Goal: Book appointment/travel/reservation

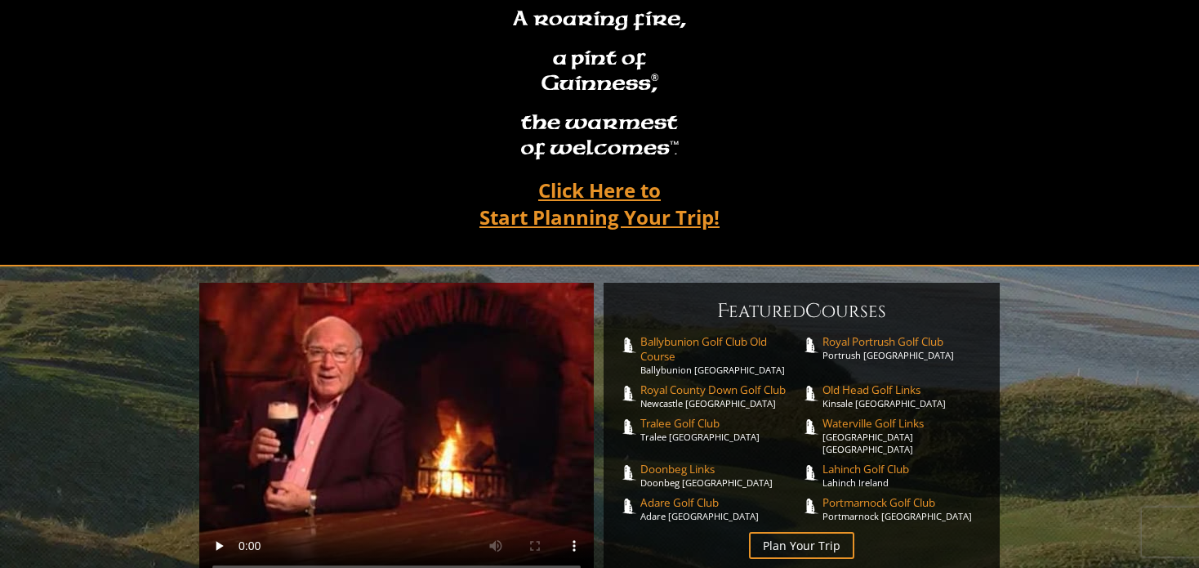
scroll to position [163, 0]
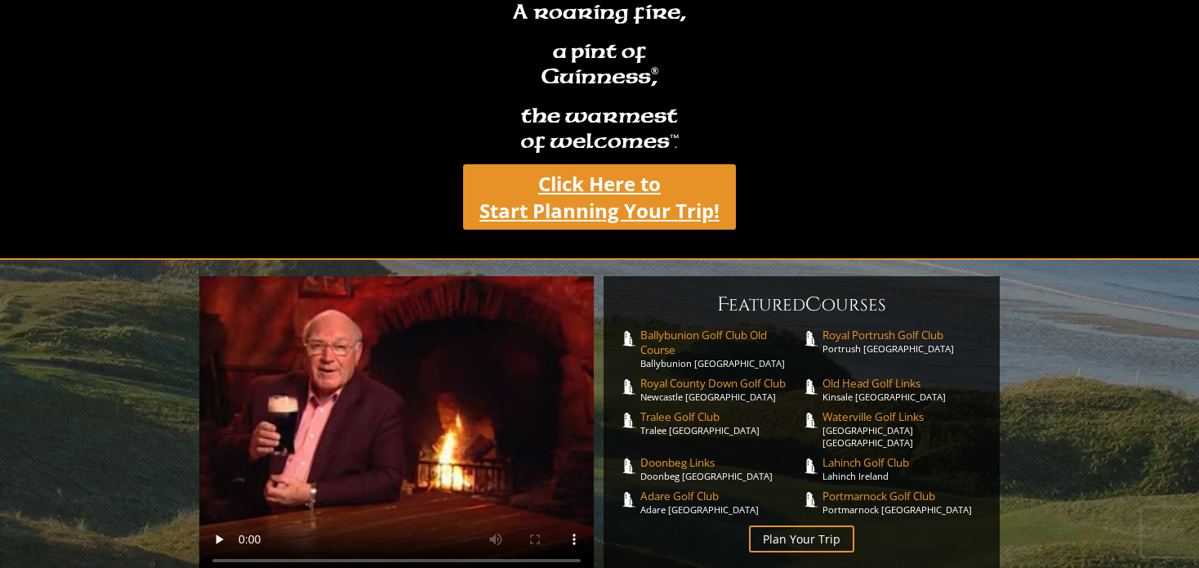
click at [603, 164] on link "Click Here to Start Planning Your Trip!" at bounding box center [599, 196] width 273 height 65
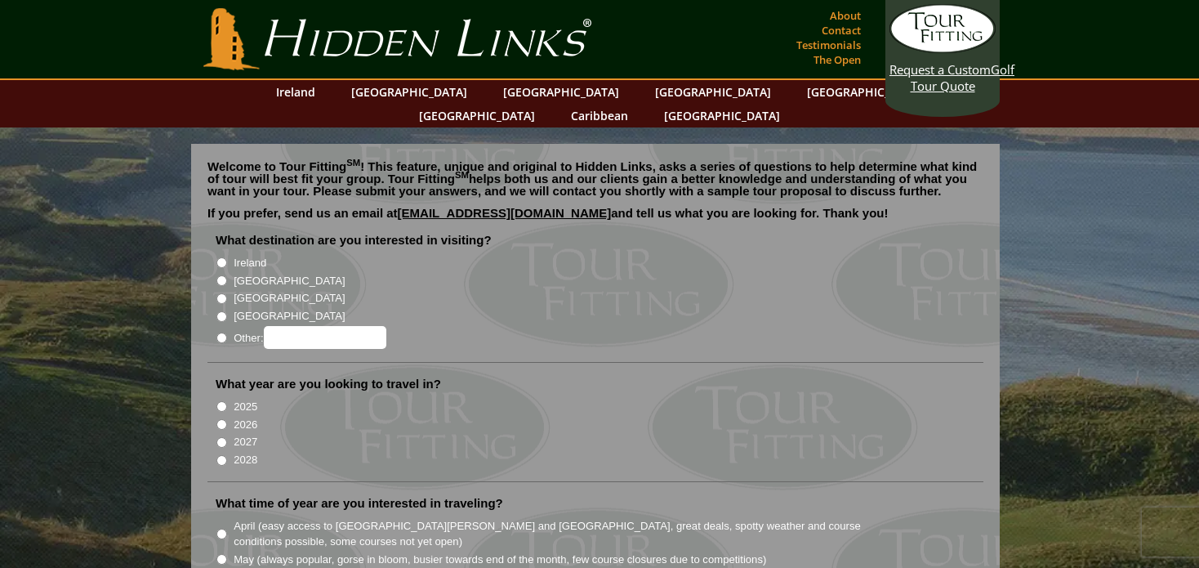
click at [225, 257] on input "Ireland" at bounding box center [221, 262] width 11 height 11
radio input "true"
click at [225, 257] on input "Ireland" at bounding box center [221, 262] width 11 height 11
click at [221, 419] on input "2026" at bounding box center [221, 424] width 11 height 11
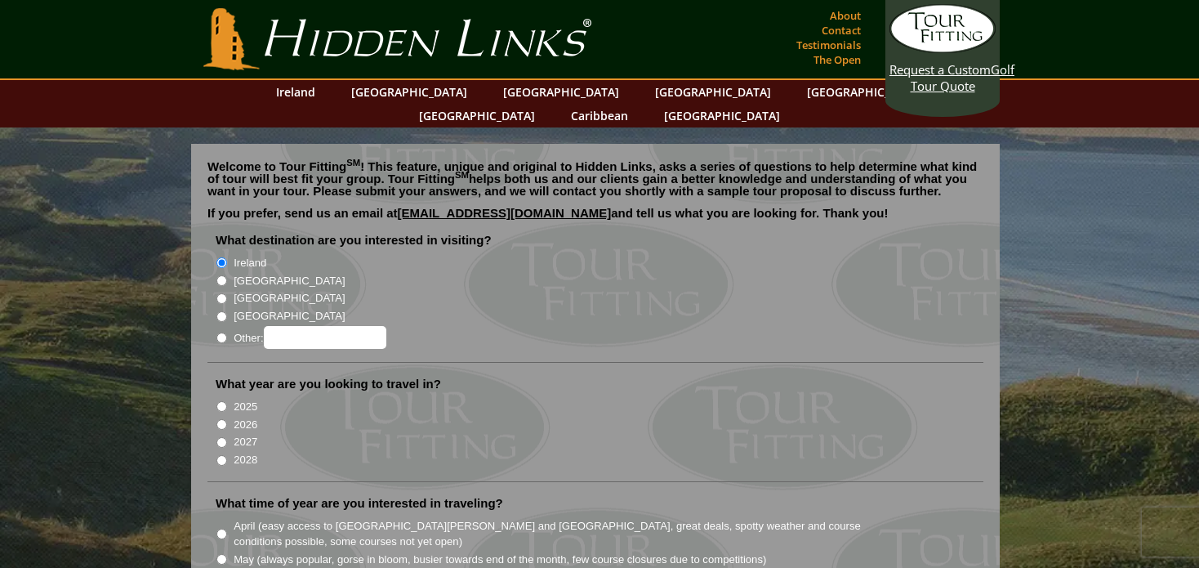
radio input "true"
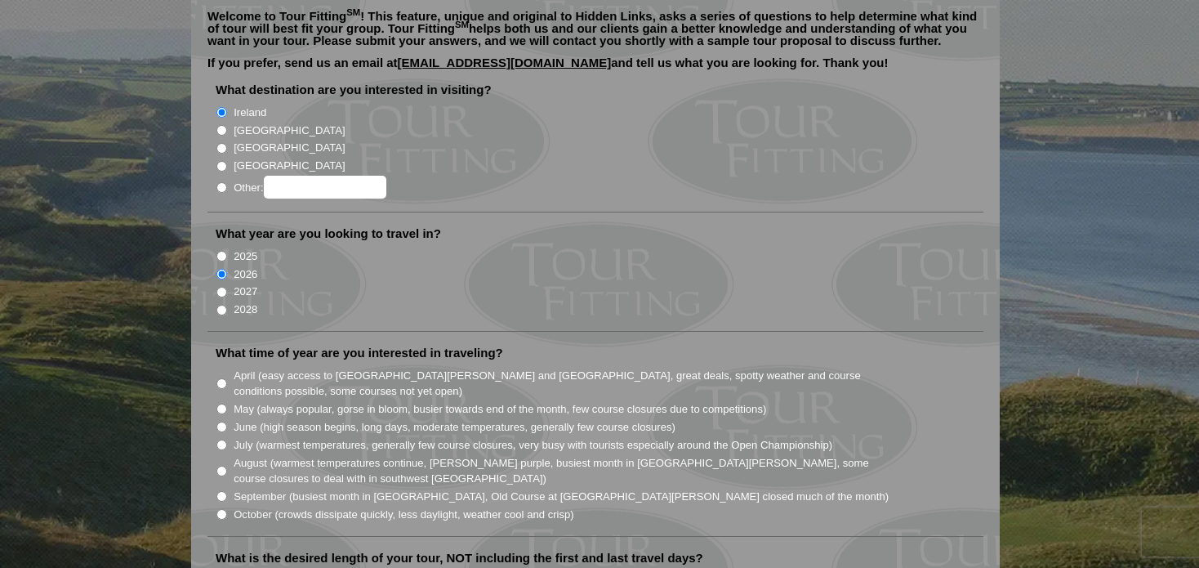
scroll to position [163, 0]
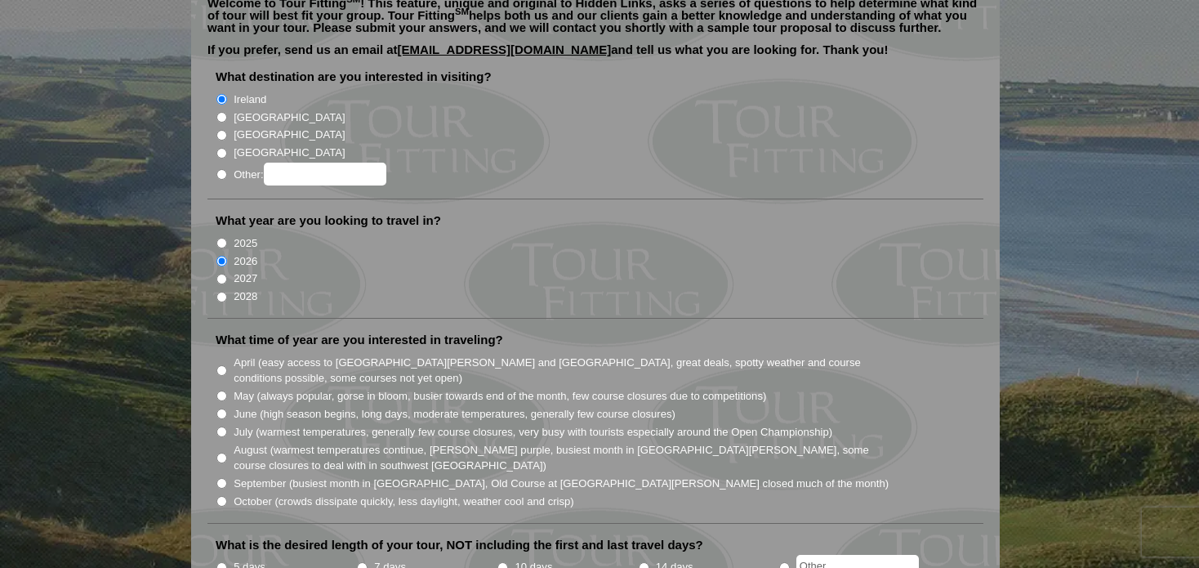
click at [223, 426] on input "July (warmest temperatures, generally few course closures, very busy with touri…" at bounding box center [221, 431] width 11 height 11
radio input "true"
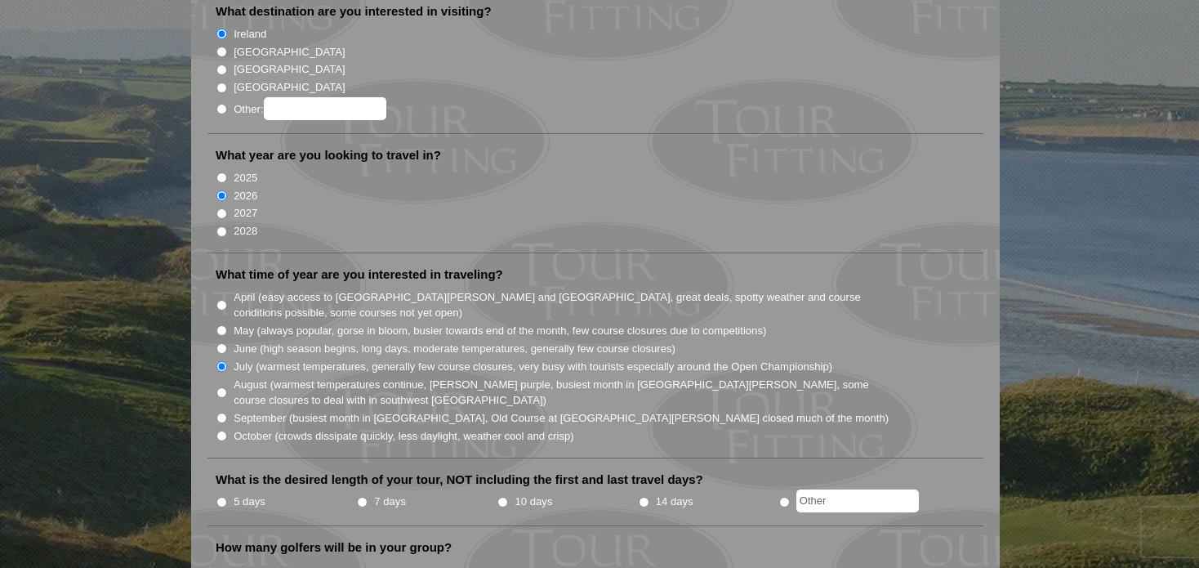
scroll to position [327, 0]
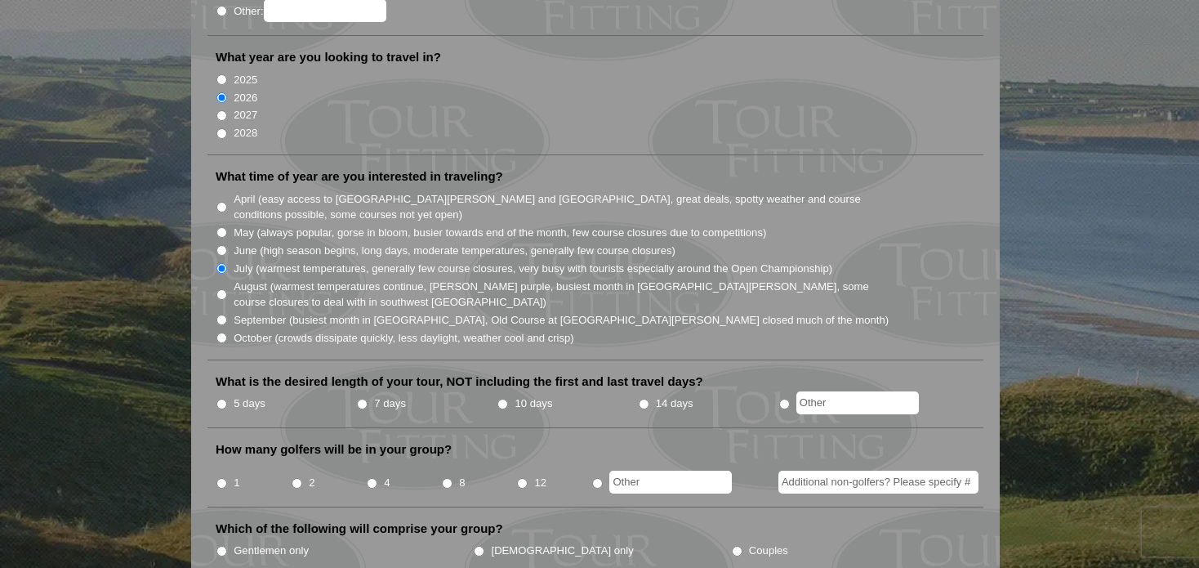
click at [784, 399] on input "radio" at bounding box center [784, 404] width 11 height 11
radio input "true"
click at [829, 391] on input "text" at bounding box center [858, 402] width 123 height 23
type input "3"
click at [371, 478] on input "4" at bounding box center [372, 483] width 11 height 11
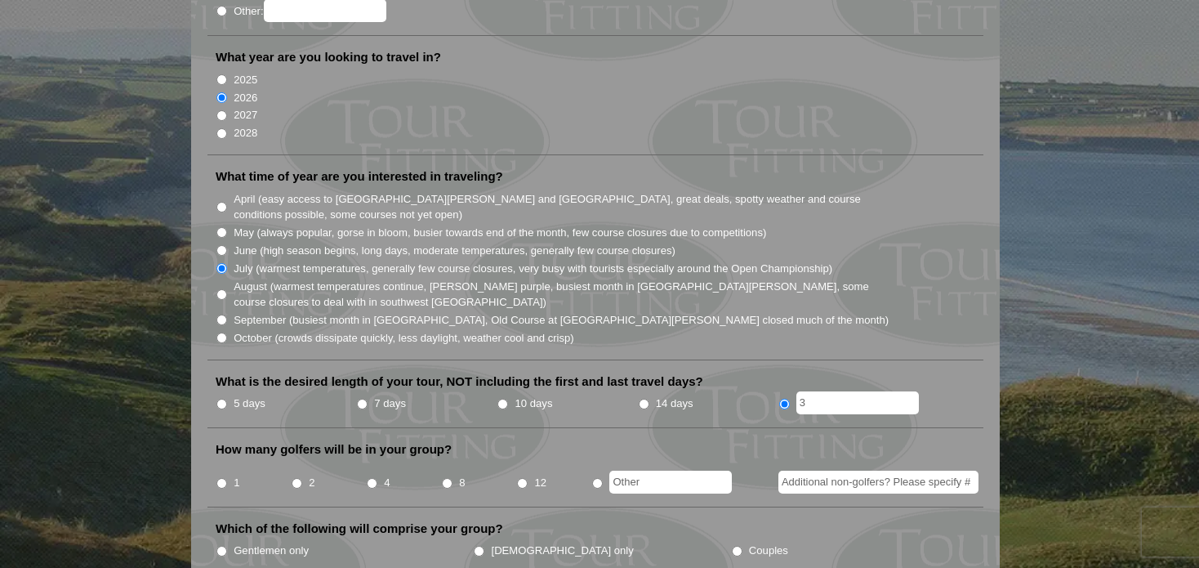
radio input "true"
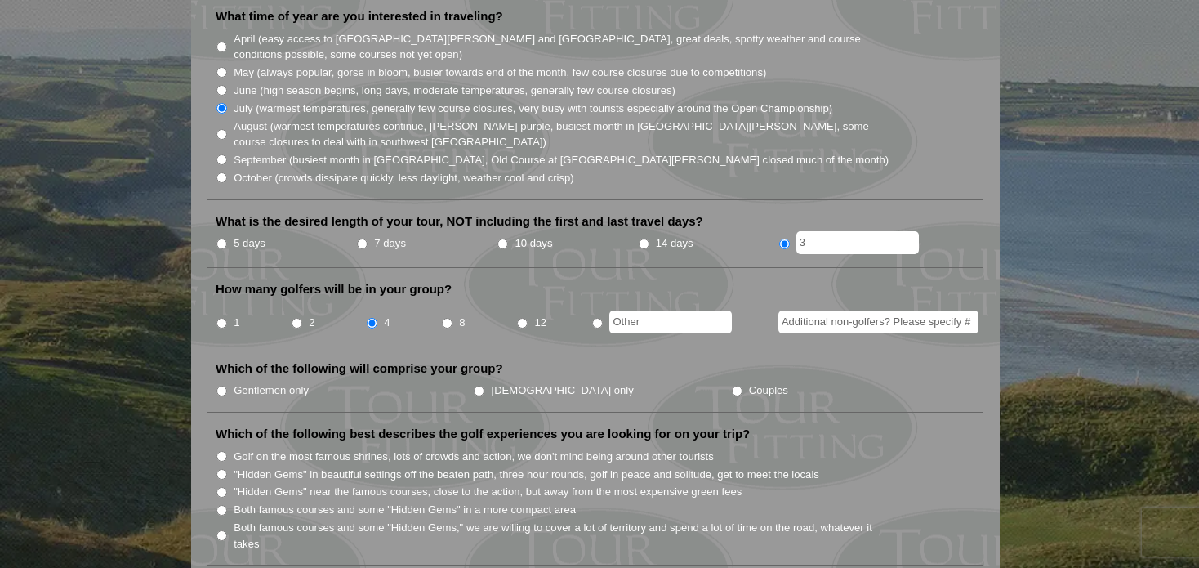
scroll to position [490, 0]
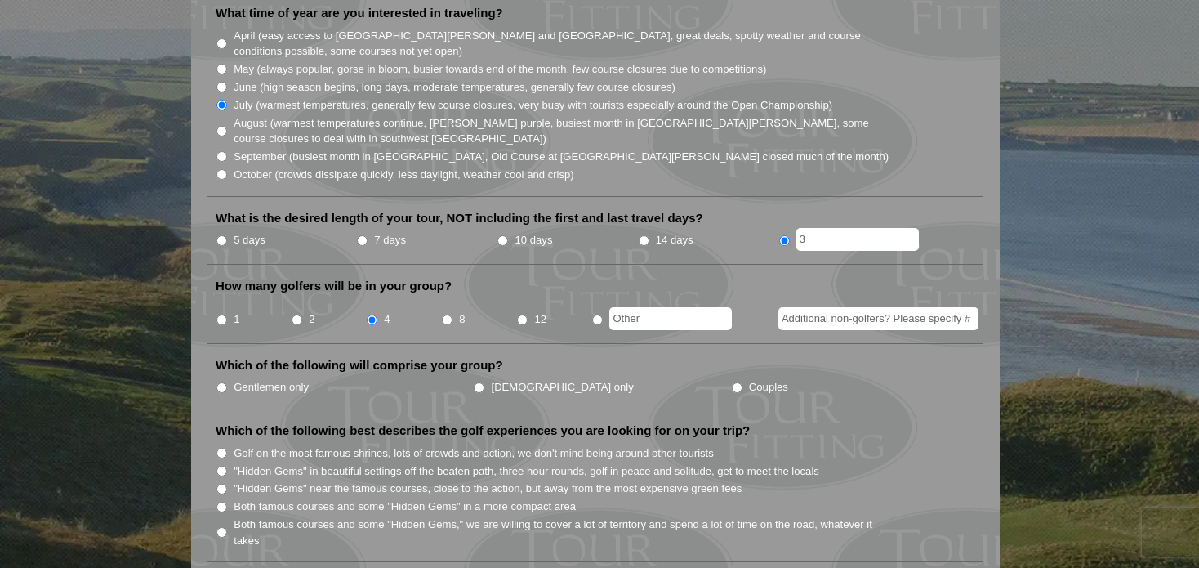
click at [218, 382] on input "Gentlemen only" at bounding box center [221, 387] width 11 height 11
radio input "true"
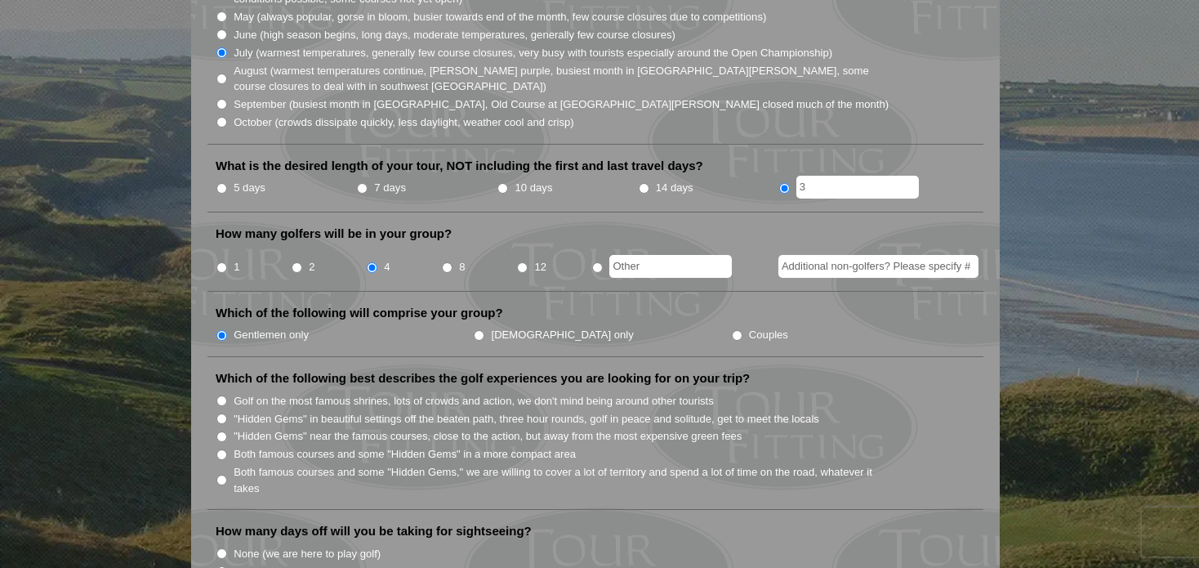
scroll to position [654, 0]
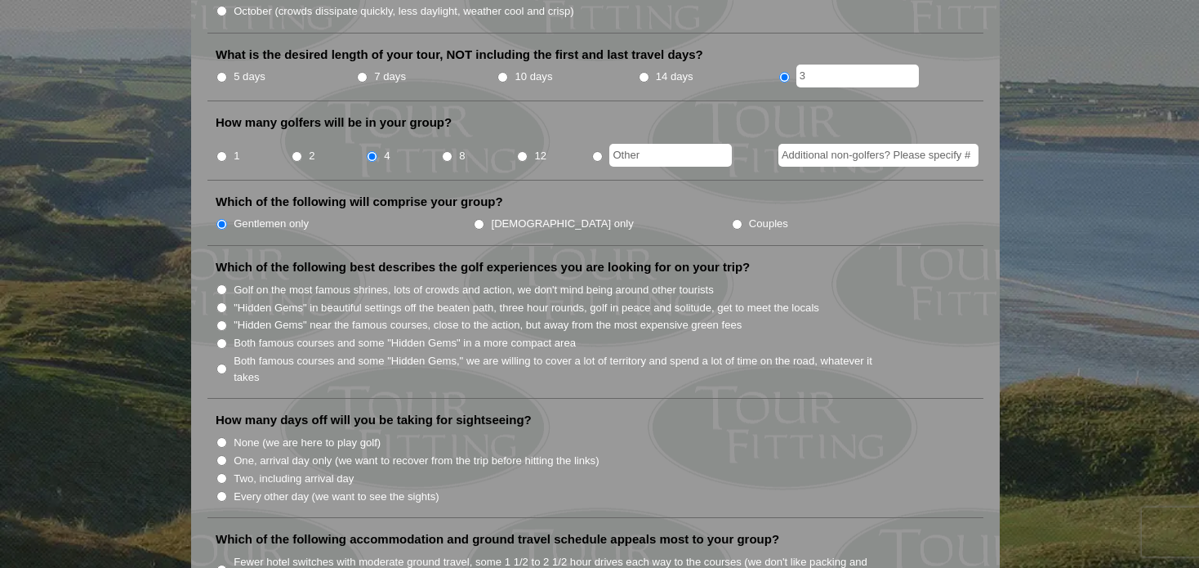
drag, startPoint x: 219, startPoint y: 315, endPoint x: 230, endPoint y: 315, distance: 10.7
click at [219, 338] on input "Both famous courses and some "Hidden Gems" in a more compact area" at bounding box center [221, 343] width 11 height 11
radio input "true"
click at [222, 437] on input "None (we are here to play golf)" at bounding box center [221, 442] width 11 height 11
radio input "true"
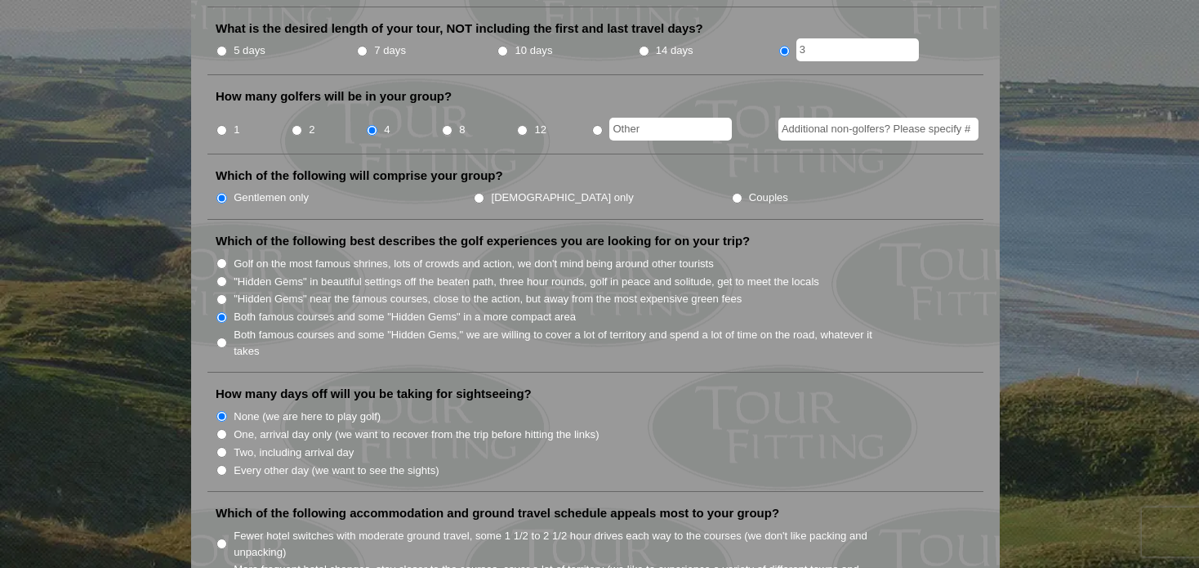
scroll to position [1062, 0]
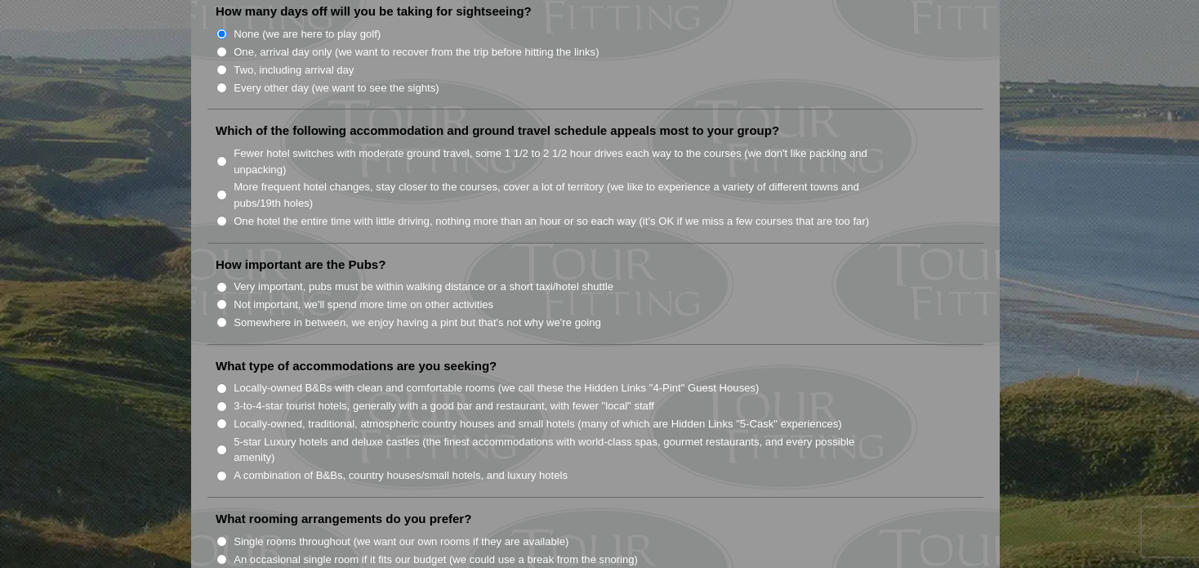
click at [221, 317] on input "Somewhere in between, we enjoy having a pint but that's not why we're going" at bounding box center [221, 322] width 11 height 11
radio input "true"
click at [221, 190] on input "More frequent hotel changes, stay closer to the courses, cover a lot of territo…" at bounding box center [221, 195] width 11 height 11
radio input "true"
click at [219, 190] on input "More frequent hotel changes, stay closer to the courses, cover a lot of territo…" at bounding box center [221, 195] width 11 height 11
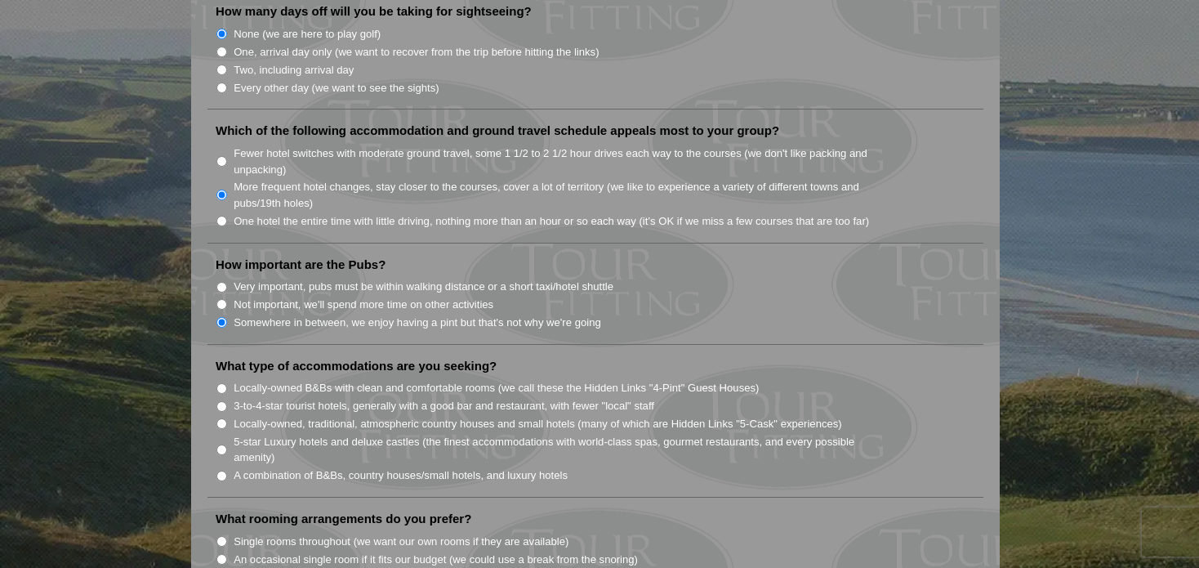
click at [221, 156] on input "Fewer hotel switches with moderate ground travel, some 1 1/2 to 2 1/2 hour driv…" at bounding box center [221, 161] width 11 height 11
radio input "true"
click at [221, 212] on li "One hotel the entire time with little driving, nothing more than an hour or so …" at bounding box center [602, 221] width 773 height 18
click at [221, 216] on input "One hotel the entire time with little driving, nothing more than an hour or so …" at bounding box center [221, 221] width 11 height 11
radio input "true"
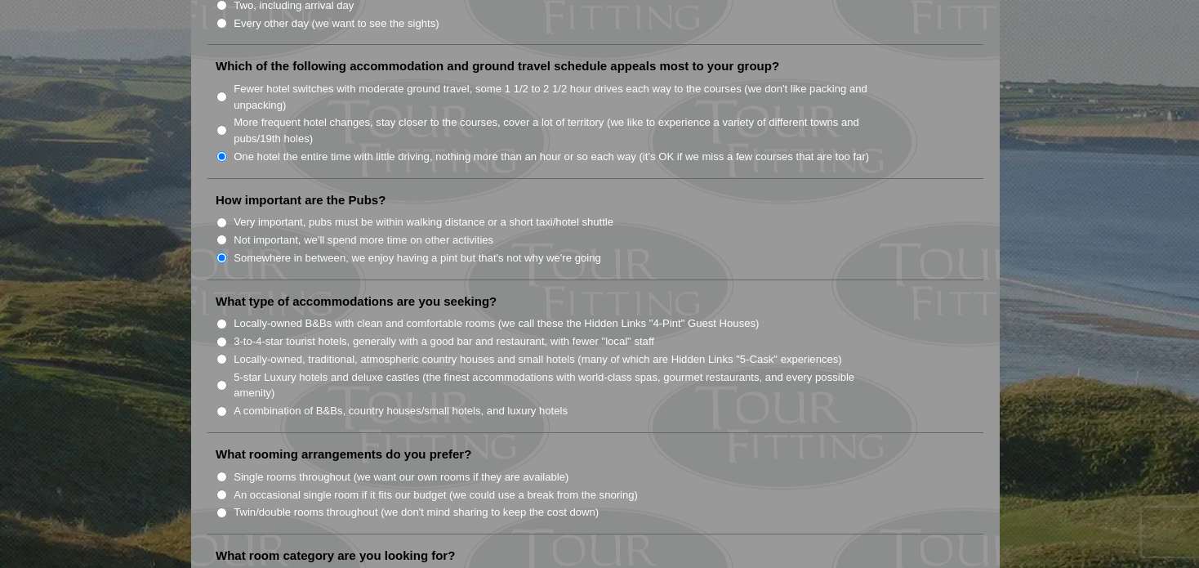
scroll to position [1225, 0]
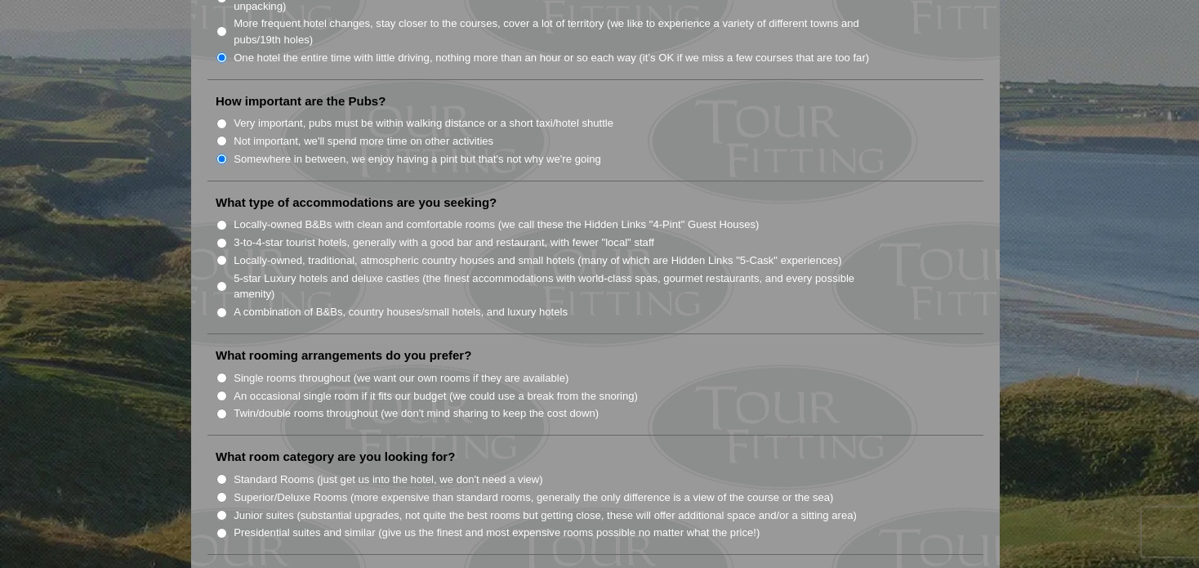
click at [221, 255] on input "Locally-owned, traditional, atmospheric country houses and small hotels (many o…" at bounding box center [221, 260] width 11 height 11
radio input "true"
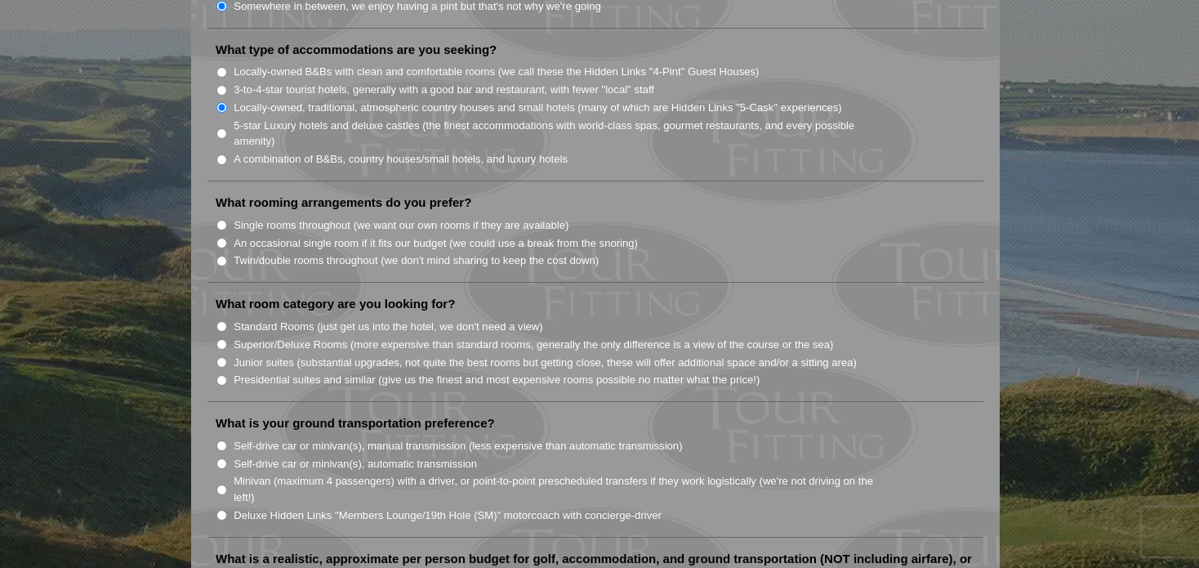
scroll to position [1389, 0]
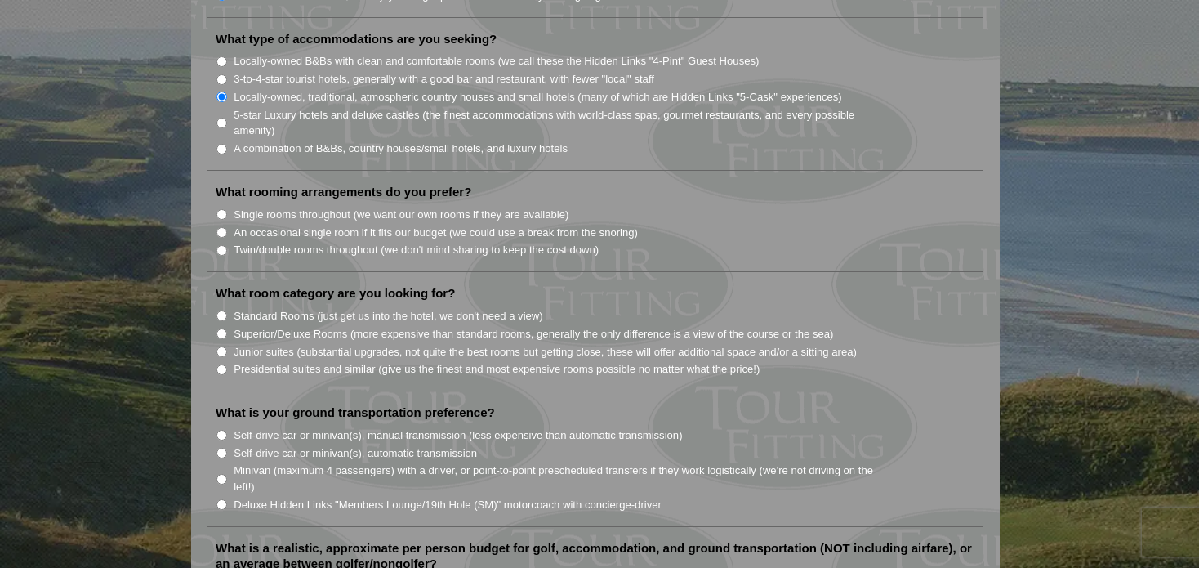
click at [219, 209] on input "Single rooms throughout (we want our own rooms if they are available)" at bounding box center [221, 214] width 11 height 11
radio input "true"
click at [220, 310] on input "Standard Rooms (just get us into the hotel, we don't need a view)" at bounding box center [221, 315] width 11 height 11
radio input "true"
